Goal: Communication & Community: Ask a question

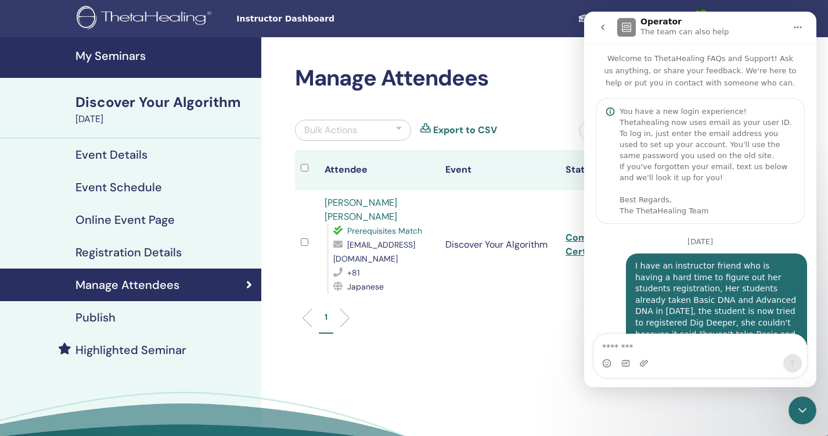
click at [689, 365] on div "Intercom messenger" at bounding box center [700, 363] width 213 height 19
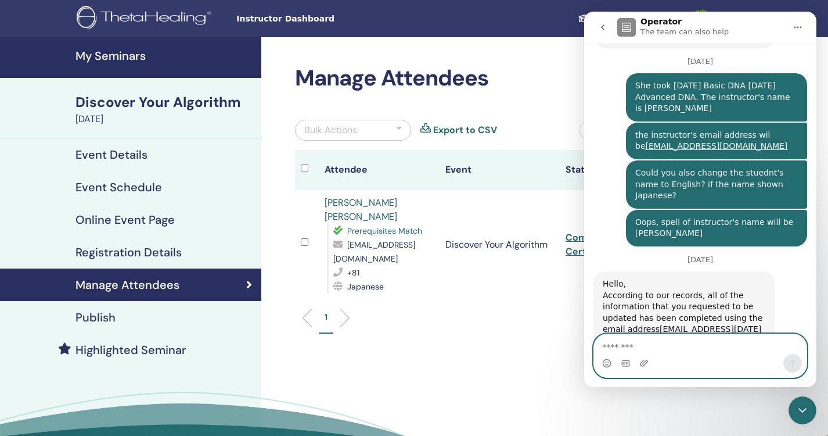
click at [680, 350] on textarea "Message…" at bounding box center [700, 344] width 213 height 20
type textarea "**********"
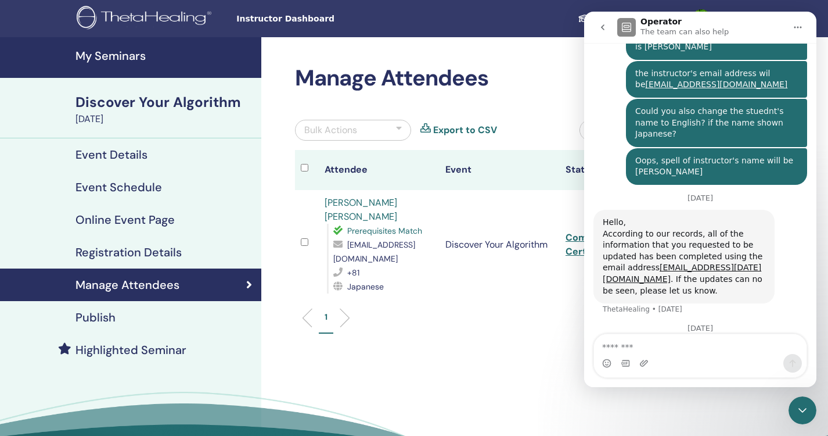
click at [527, 128] on div "Bulk Actions Export to CSV" at bounding box center [428, 135] width 285 height 30
click at [124, 23] on img at bounding box center [146, 19] width 139 height 26
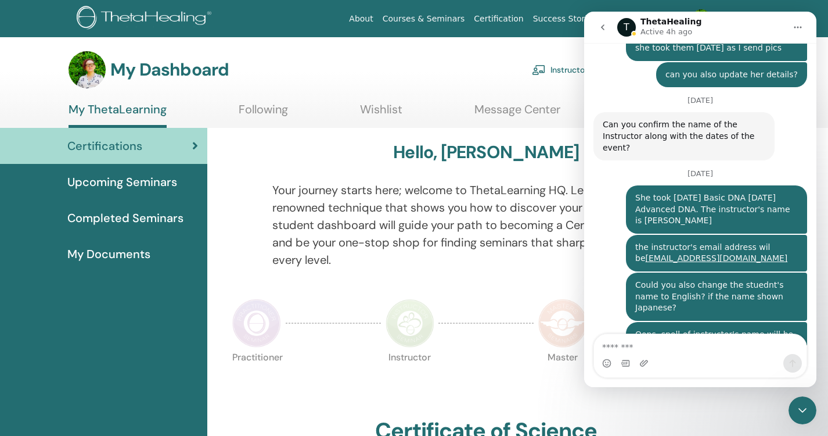
scroll to position [1586, 0]
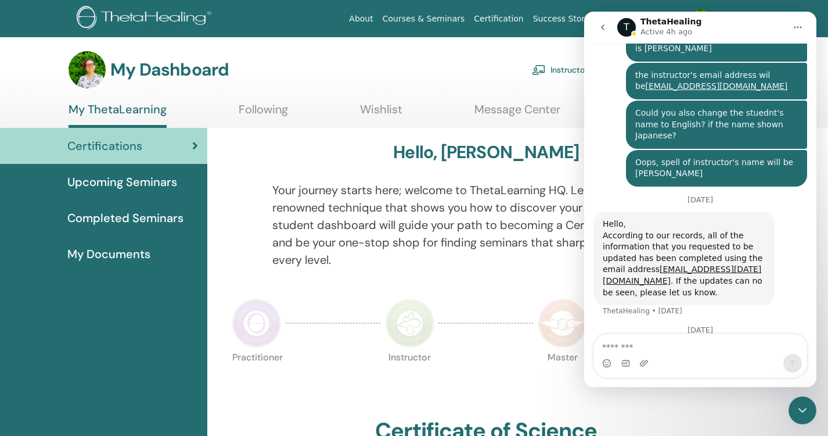
click at [160, 20] on img at bounding box center [146, 19] width 139 height 26
